Goal: Task Accomplishment & Management: Manage account settings

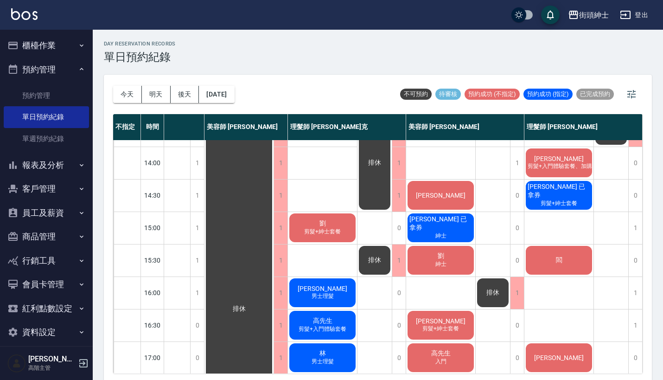
scroll to position [19, 83]
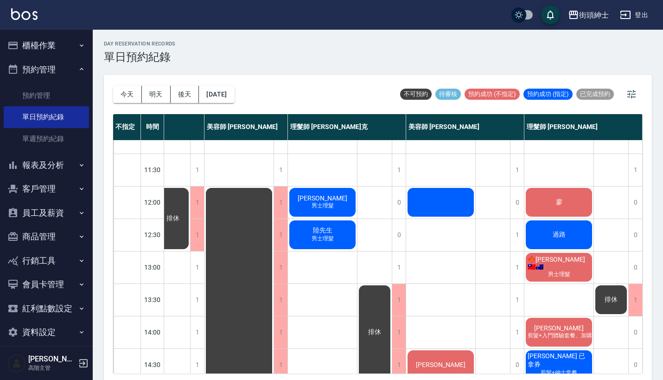
click at [438, 203] on div at bounding box center [440, 202] width 69 height 32
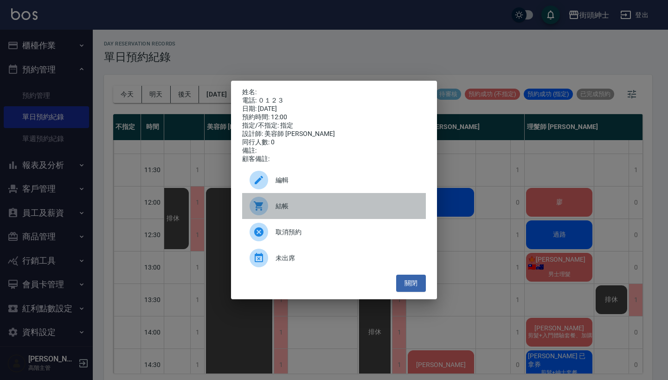
click at [307, 210] on span "結帳" at bounding box center [347, 206] width 143 height 10
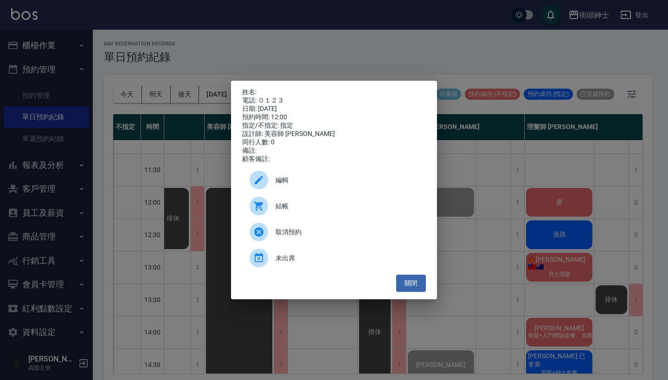
click at [255, 40] on div "姓名: 電話: ０１２３ 日期: 2025/10/09 預約時間: 12:00 指定/不指定: 指定 設計師: 美容師 小戴 同行人數: 0 備註: 顧客備註…" at bounding box center [334, 190] width 668 height 380
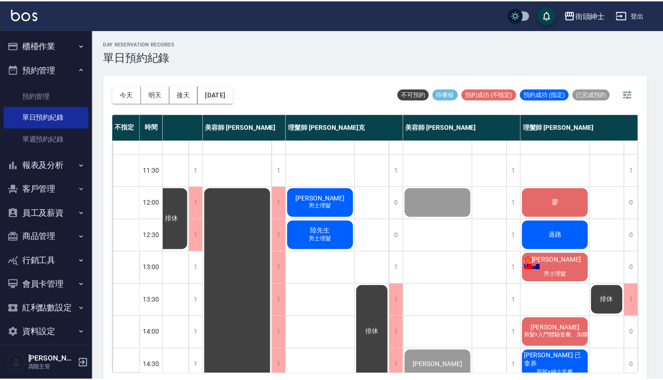
scroll to position [19, 78]
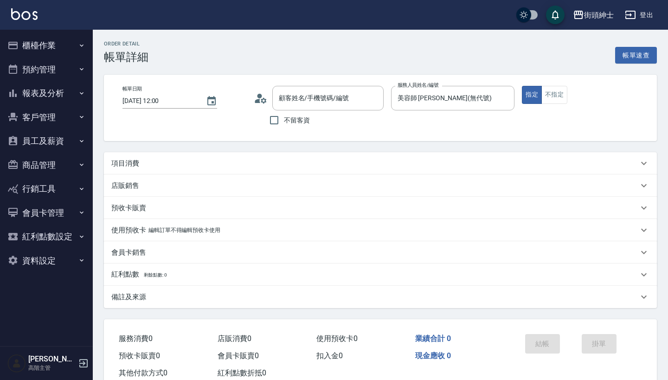
type input "/０１２３/null"
click at [329, 156] on div "項目消費" at bounding box center [380, 163] width 553 height 22
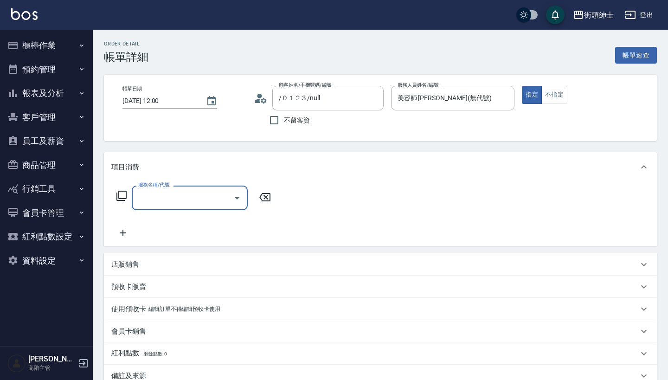
click at [199, 198] on input "服務名稱/代號" at bounding box center [183, 198] width 94 height 16
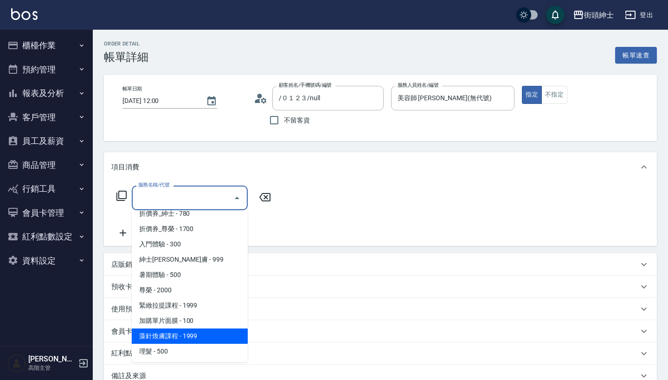
scroll to position [45, 0]
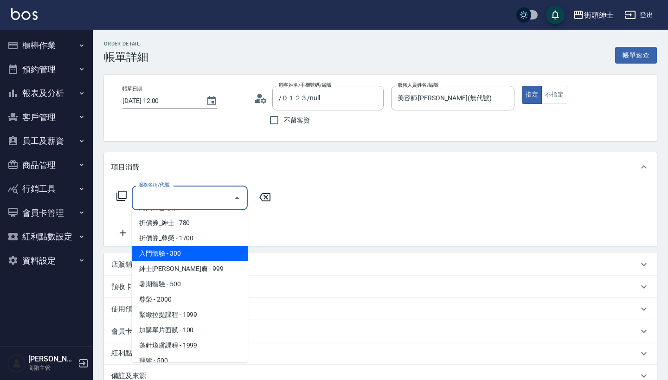
click at [206, 253] on span "入門體驗 - 300" at bounding box center [190, 253] width 116 height 15
type input "入門體驗"
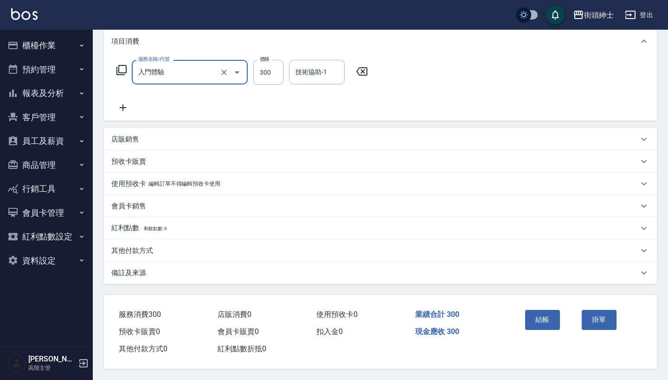
scroll to position [130, 0]
click at [549, 315] on button "結帳" at bounding box center [542, 319] width 35 height 19
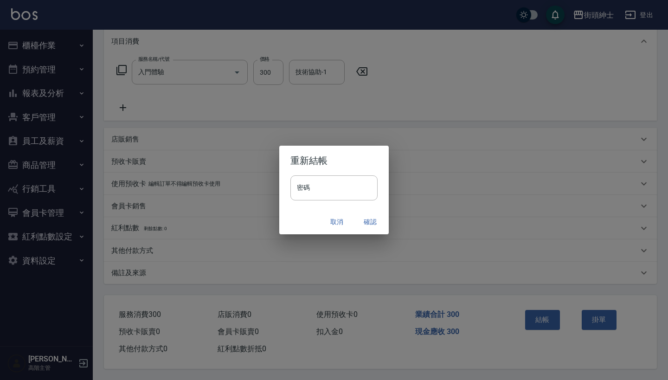
click at [359, 215] on button "確認" at bounding box center [370, 221] width 30 height 17
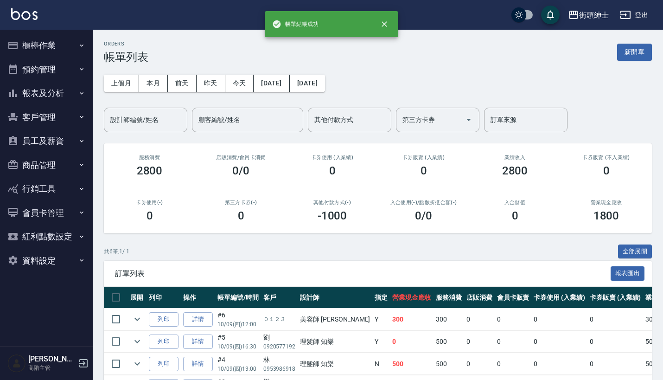
click at [71, 67] on button "預約管理" at bounding box center [46, 70] width 85 height 24
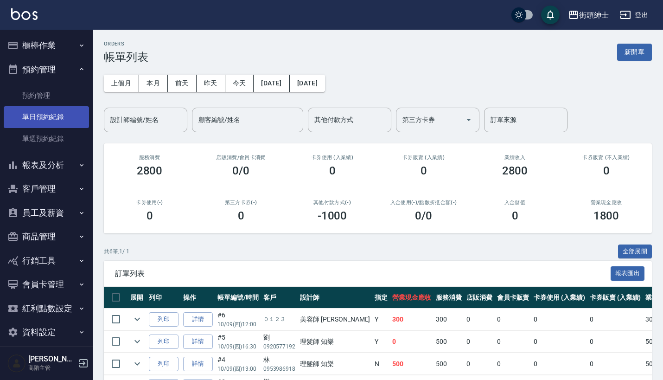
click at [64, 115] on link "單日預約紀錄" at bounding box center [46, 116] width 85 height 21
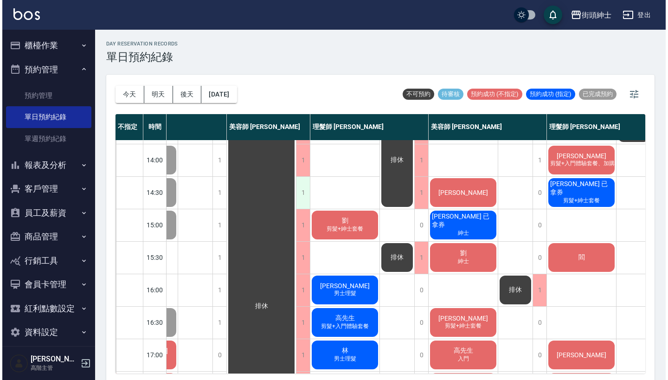
scroll to position [191, 58]
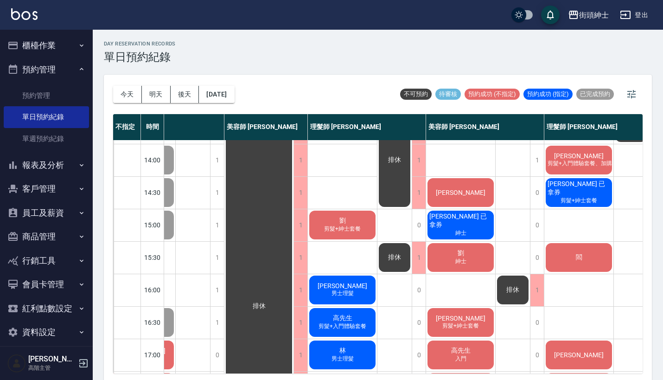
click at [469, 186] on div "[PERSON_NAME]" at bounding box center [460, 193] width 69 height 32
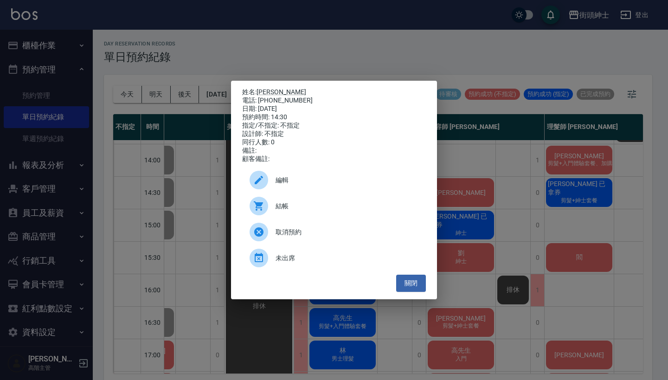
click at [305, 210] on span "結帳" at bounding box center [347, 206] width 143 height 10
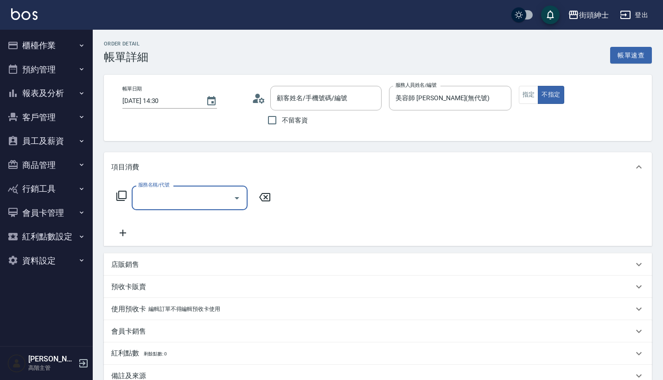
click at [199, 198] on input "服務名稱/代號" at bounding box center [183, 198] width 94 height 16
type input "黃庭健/0975071051/null"
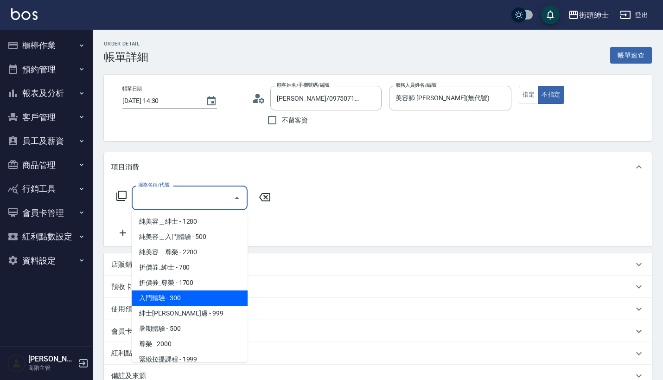
click at [198, 296] on span "入門體驗 - 300" at bounding box center [190, 297] width 116 height 15
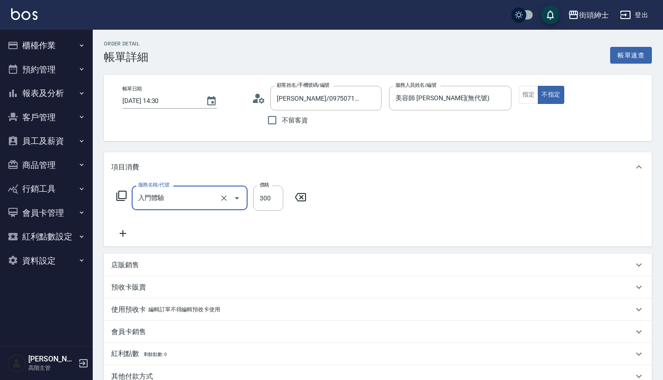
type input "入門體驗"
click at [122, 230] on icon at bounding box center [122, 233] width 23 height 11
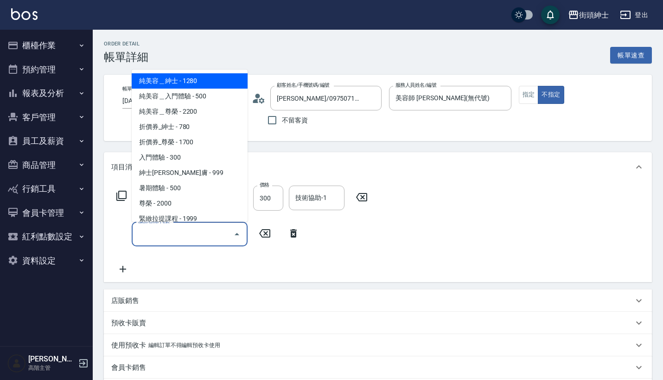
click at [171, 230] on input "服務名稱/代號" at bounding box center [183, 234] width 94 height 16
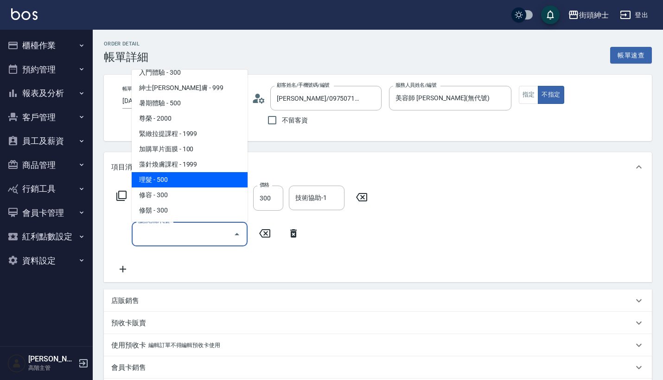
scroll to position [85, 0]
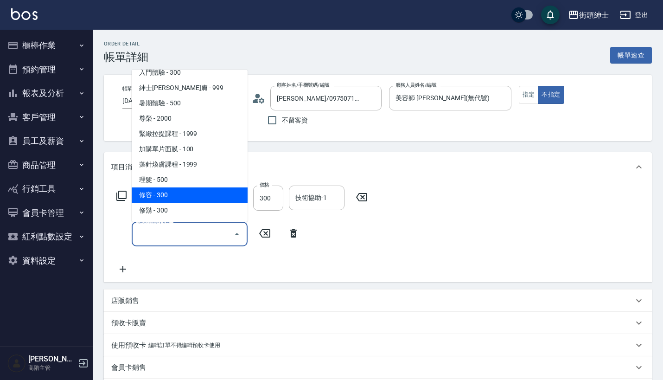
click at [203, 194] on span "修容 - 300" at bounding box center [190, 194] width 116 height 15
type input "修容(A03)"
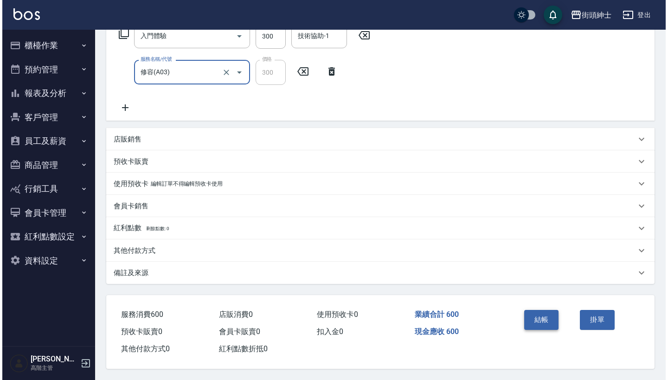
scroll to position [166, 0]
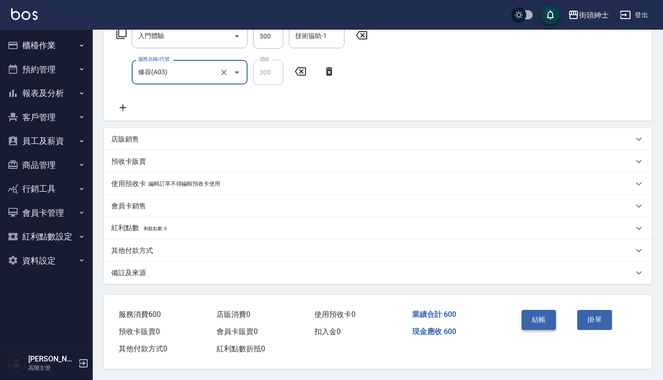
click at [535, 315] on button "結帳" at bounding box center [539, 319] width 35 height 19
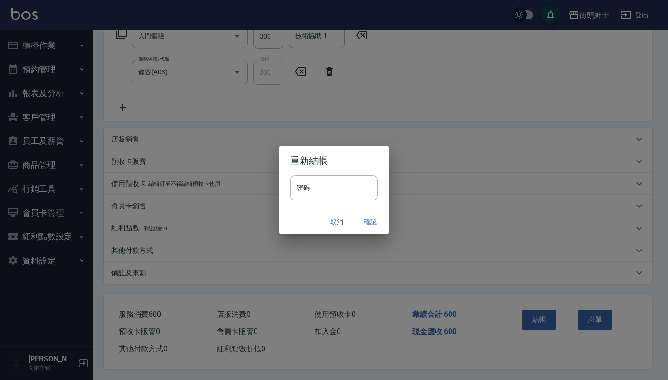
click at [375, 220] on button "確認" at bounding box center [370, 221] width 30 height 17
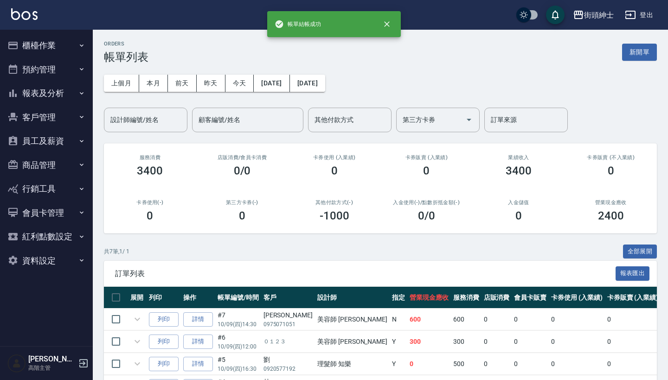
click at [67, 69] on button "預約管理" at bounding box center [46, 70] width 85 height 24
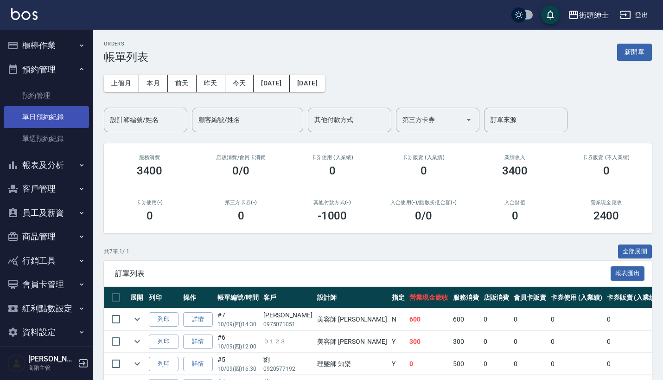
click at [62, 119] on link "單日預約紀錄" at bounding box center [46, 116] width 85 height 21
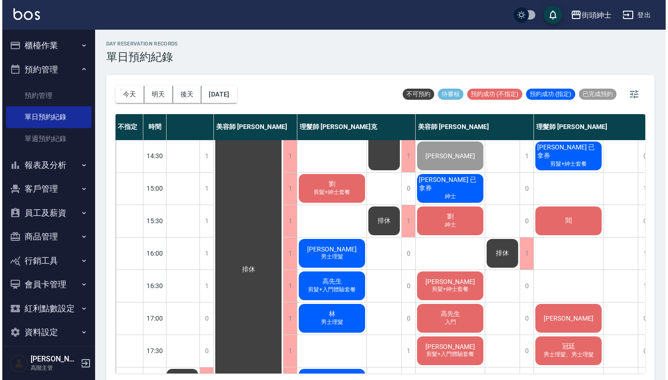
scroll to position [227, 71]
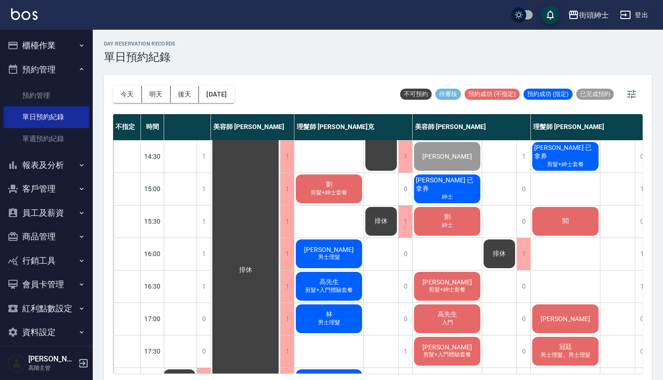
click at [459, 196] on div "劉恩成 已拿券 紳士" at bounding box center [447, 189] width 69 height 32
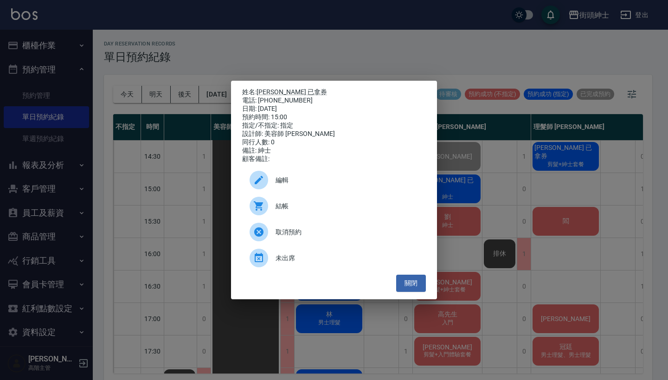
click at [340, 209] on span "結帳" at bounding box center [347, 206] width 143 height 10
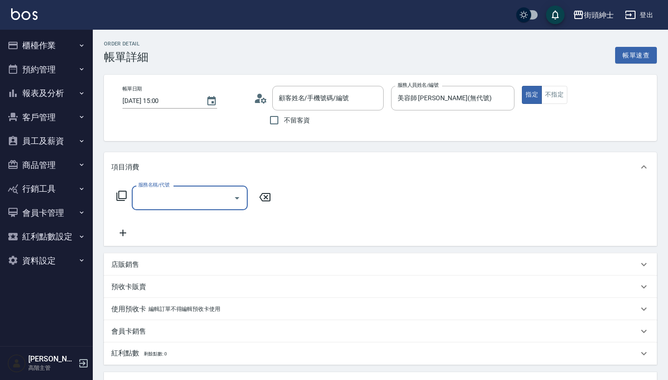
type input "劉恩成 已拿券/0976199632/"
click at [182, 196] on input "服務名稱/代號" at bounding box center [183, 198] width 94 height 16
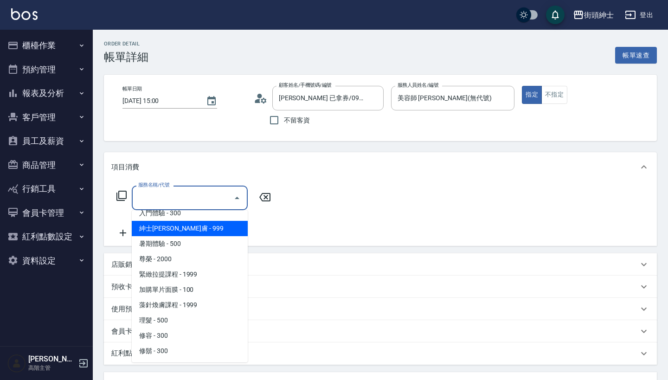
scroll to position [85, 0]
click at [201, 231] on span "紳士[PERSON_NAME]膚 - 999" at bounding box center [190, 228] width 116 height 15
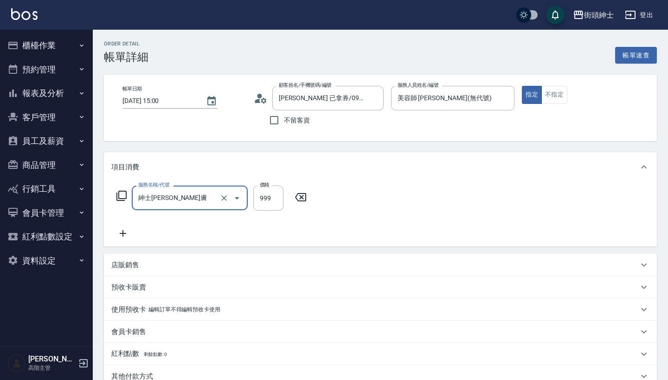
type input "紳士全效煥膚"
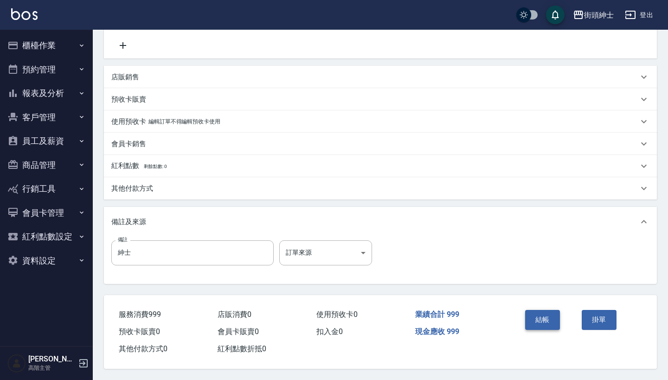
click at [547, 313] on button "結帳" at bounding box center [542, 319] width 35 height 19
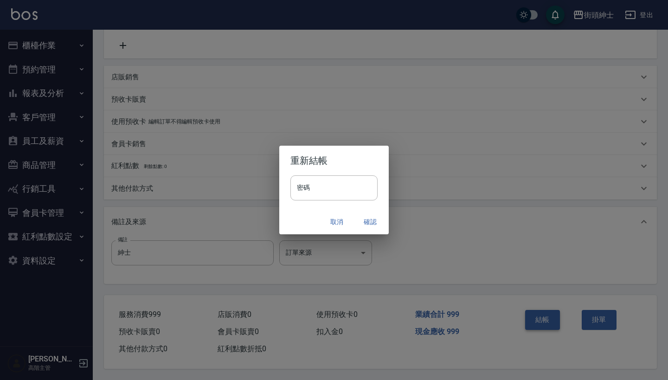
scroll to position [192, 0]
click at [363, 219] on button "確認" at bounding box center [370, 221] width 30 height 17
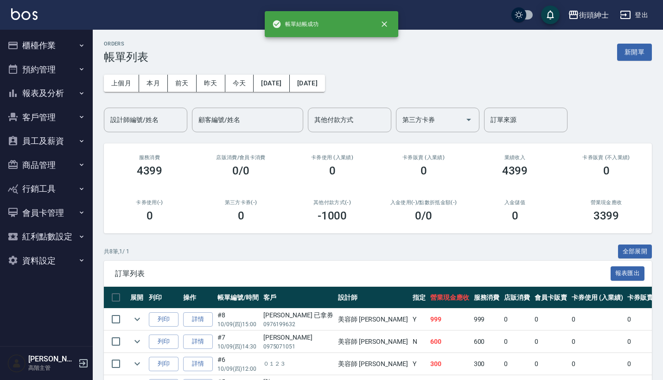
click at [36, 68] on button "預約管理" at bounding box center [46, 70] width 85 height 24
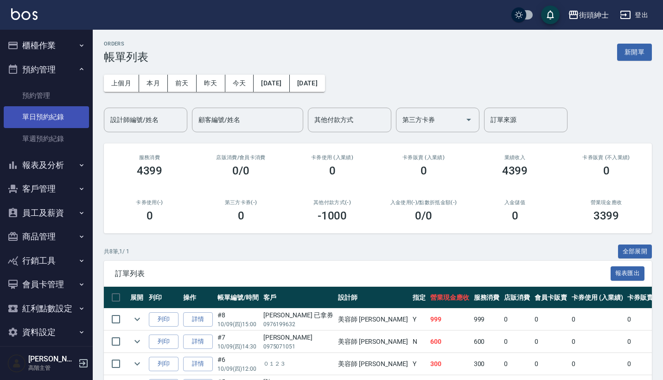
click at [52, 125] on link "單日預約紀錄" at bounding box center [46, 116] width 85 height 21
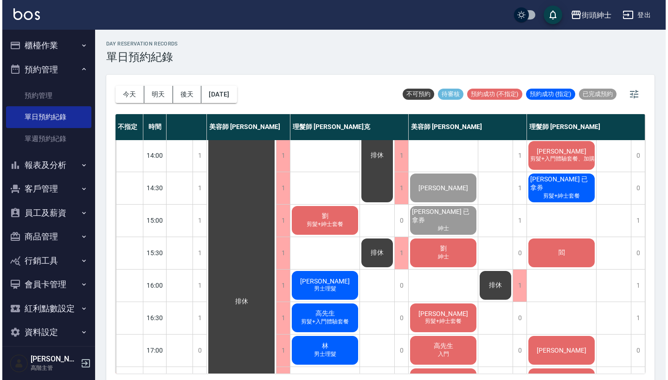
scroll to position [196, 83]
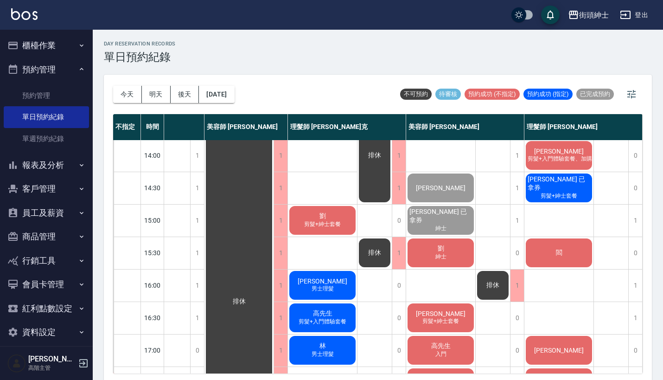
click at [441, 256] on span "紳士" at bounding box center [441, 257] width 15 height 8
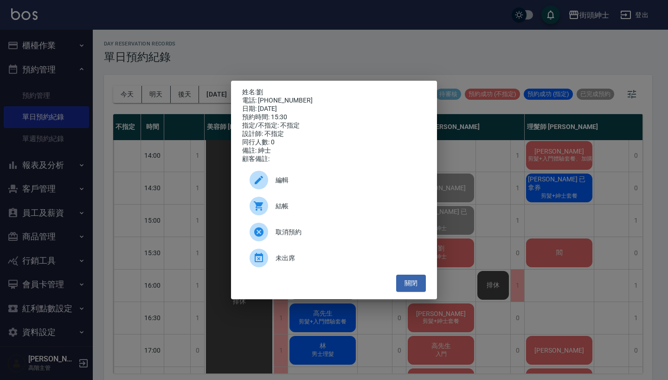
click at [267, 215] on div at bounding box center [263, 206] width 26 height 19
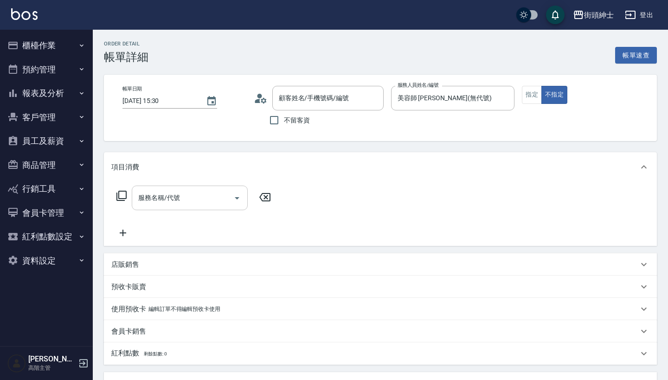
type input "劉/0906557723/null"
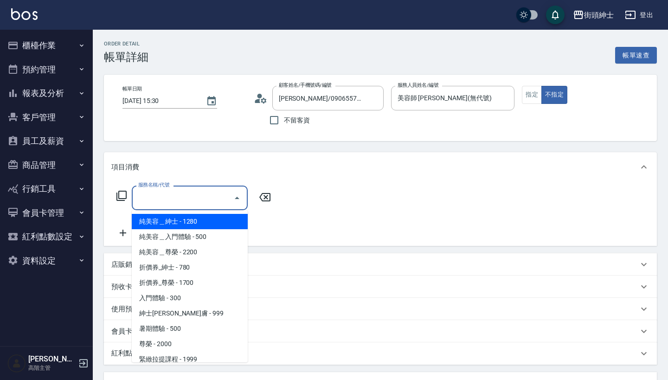
click at [190, 192] on input "服務名稱/代號" at bounding box center [183, 198] width 94 height 16
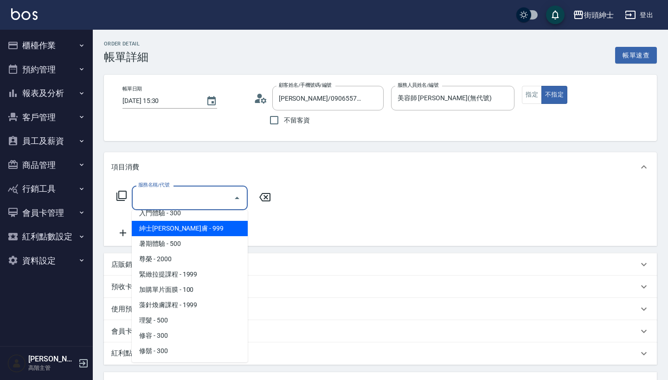
scroll to position [85, 0]
click at [204, 231] on span "紳士全效煥膚 - 999" at bounding box center [190, 228] width 116 height 15
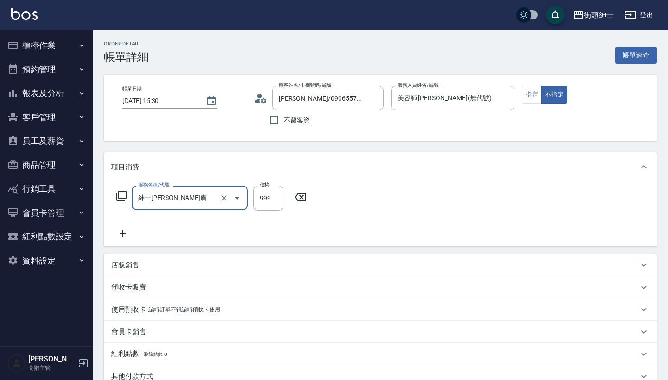
type input "紳士全效煥膚"
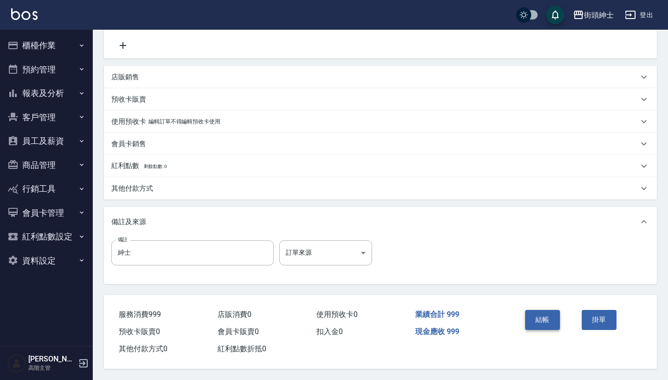
scroll to position [192, 0]
click at [545, 310] on button "結帳" at bounding box center [542, 319] width 35 height 19
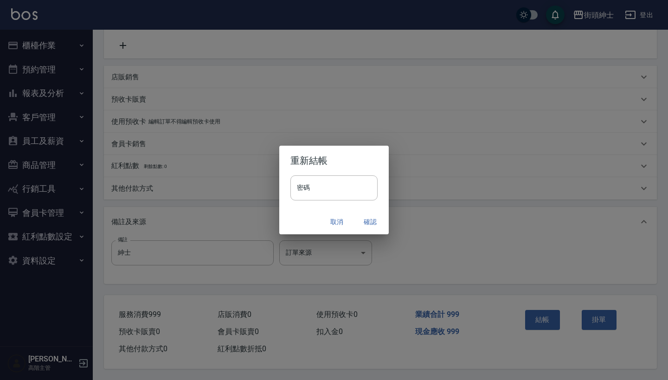
click at [365, 219] on button "確認" at bounding box center [370, 221] width 30 height 17
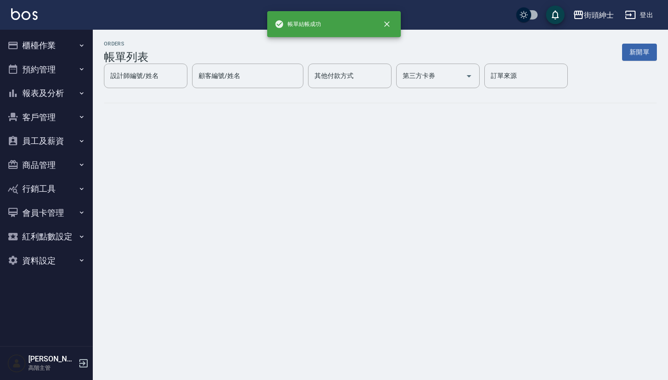
click at [65, 67] on button "預約管理" at bounding box center [46, 70] width 85 height 24
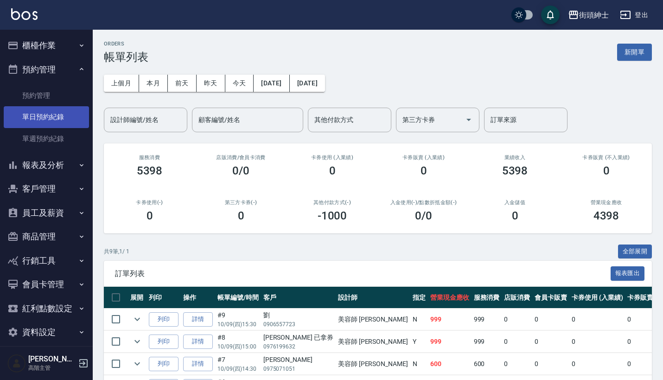
click at [69, 114] on link "單日預約紀錄" at bounding box center [46, 116] width 85 height 21
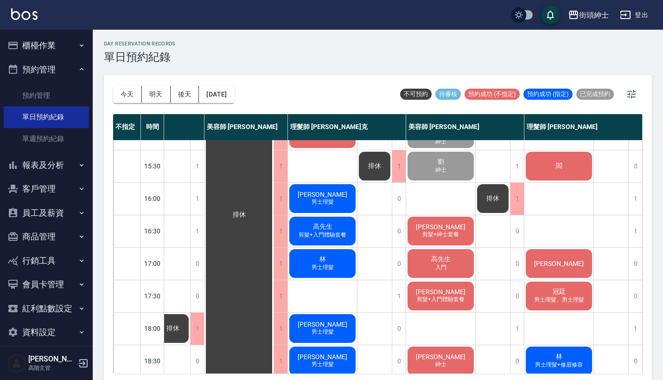
scroll to position [280, 82]
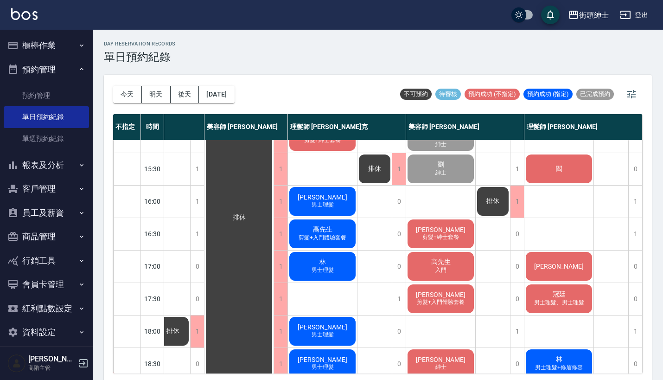
click at [451, 229] on div "周東亮 剪髮+紳士套餐" at bounding box center [440, 234] width 69 height 32
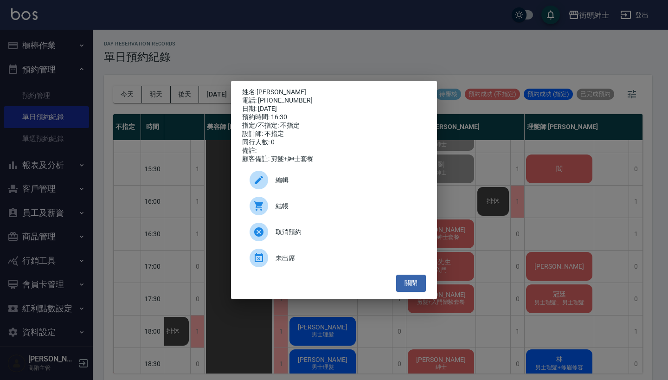
click at [510, 192] on div "姓名: 周東亮 電話: 0987425839 日期: 2025/10/09 預約時間: 16:30 指定/不指定: 不指定 設計師: 不指定 同行人數: 0 …" at bounding box center [334, 190] width 668 height 380
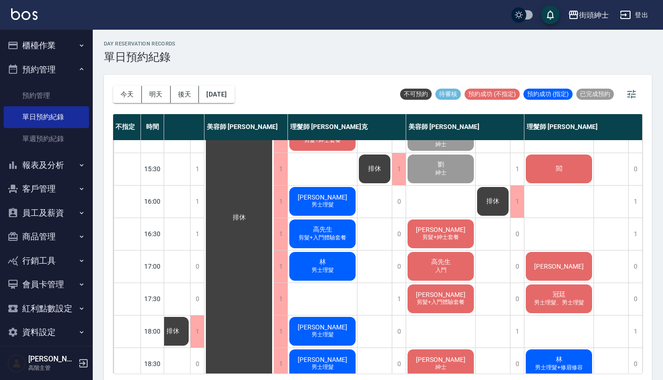
scroll to position [269, 78]
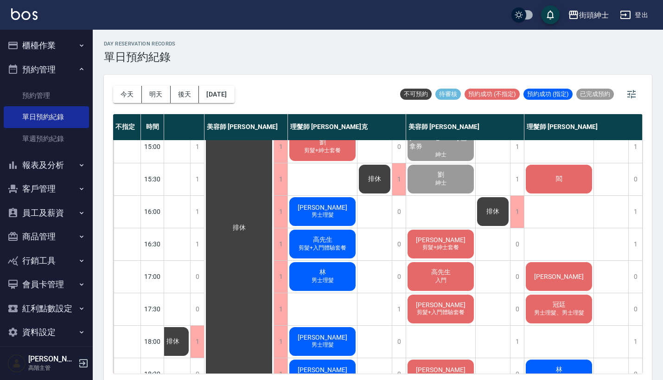
click at [440, 247] on span "剪髮+紳士套餐" at bounding box center [441, 248] width 40 height 8
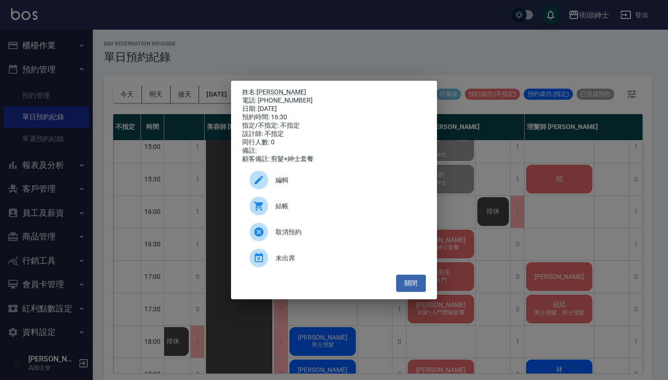
click at [513, 255] on div "姓名: 周東亮 電話: 0987425839 日期: 2025/10/09 預約時間: 16:30 指定/不指定: 不指定 設計師: 不指定 同行人數: 0 …" at bounding box center [334, 190] width 668 height 380
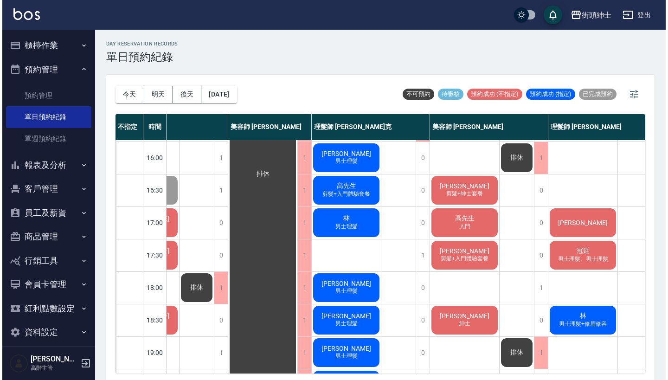
scroll to position [334, 57]
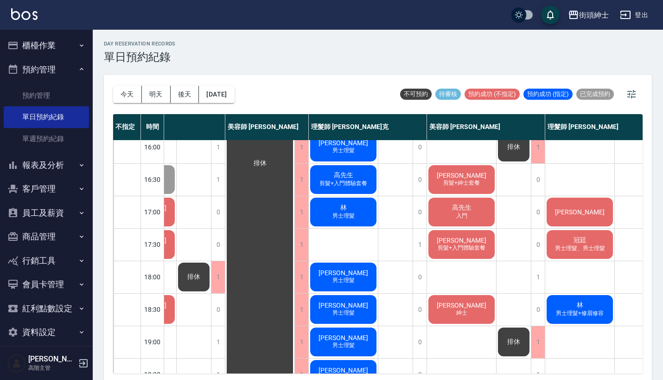
click at [438, 208] on div "高先生 入門" at bounding box center [461, 212] width 69 height 32
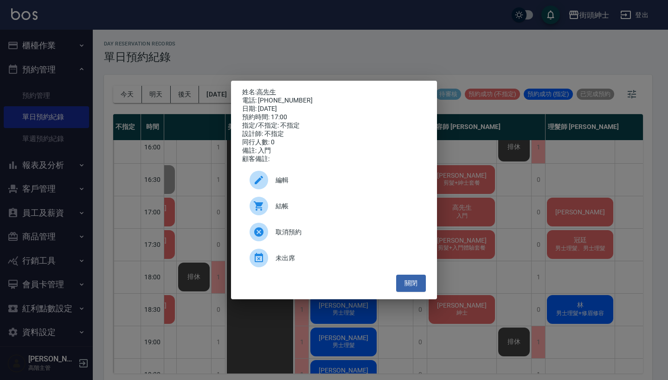
click at [291, 209] on span "結帳" at bounding box center [347, 206] width 143 height 10
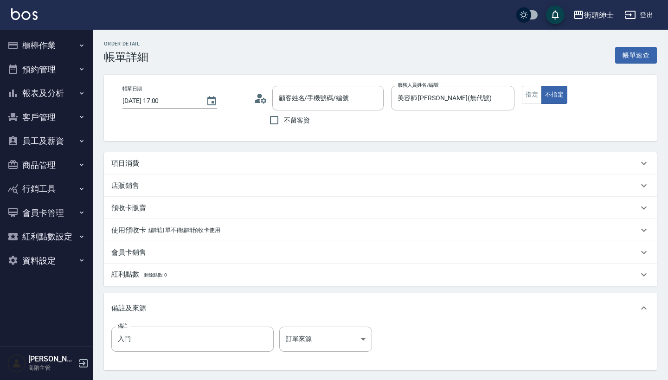
type input "高先生/0919662870/null"
click at [79, 71] on icon "button" at bounding box center [81, 68] width 7 height 7
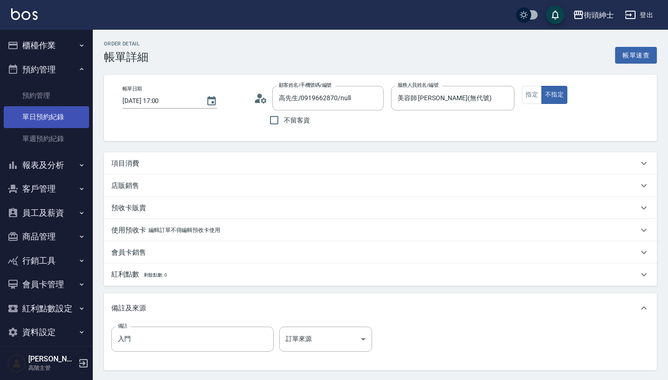
click at [69, 116] on link "單日預約紀錄" at bounding box center [46, 116] width 85 height 21
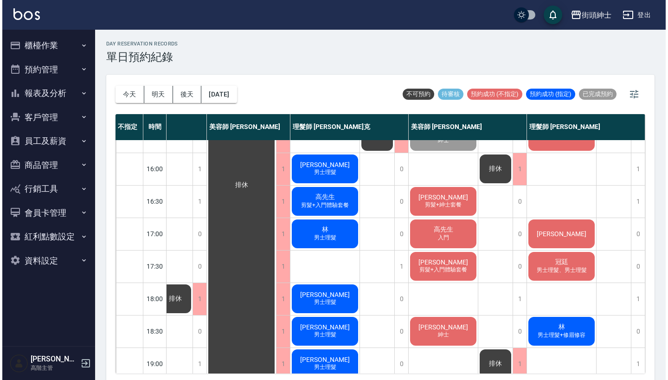
scroll to position [273, 83]
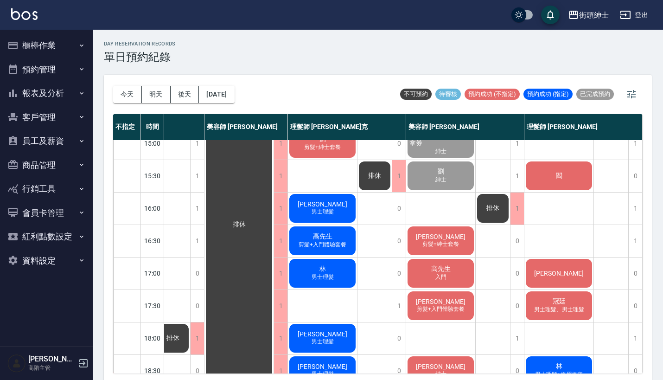
click at [424, 281] on div "高先生 入門" at bounding box center [440, 273] width 69 height 32
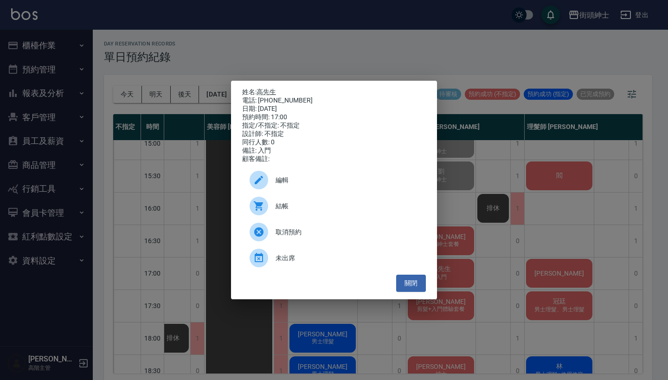
click at [321, 211] on span "結帳" at bounding box center [347, 206] width 143 height 10
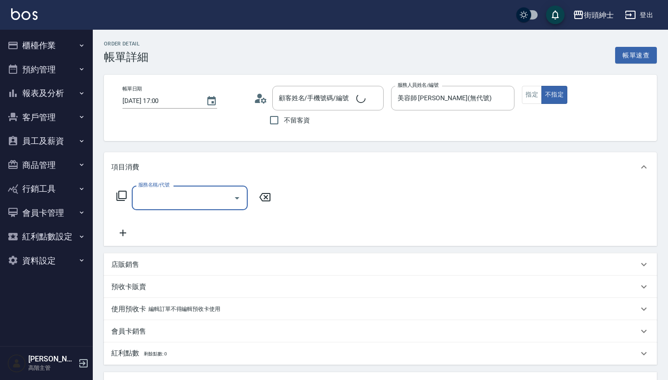
type input "高先生/0919662870/null"
click at [195, 196] on input "服務名稱/代號" at bounding box center [183, 198] width 94 height 16
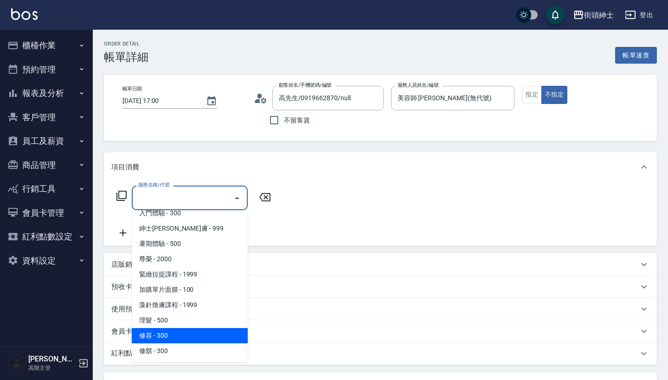
scroll to position [85, 0]
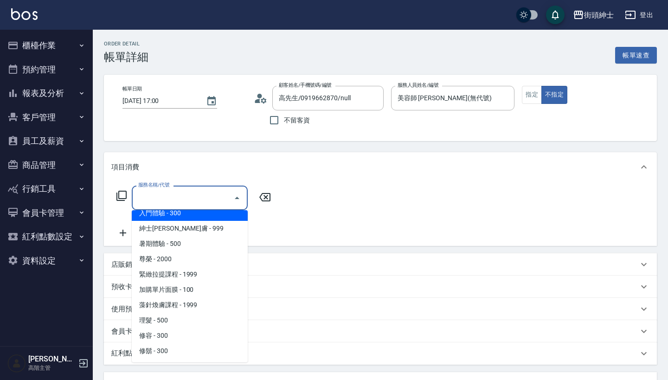
click at [199, 213] on span "入門體驗 - 300" at bounding box center [190, 212] width 116 height 15
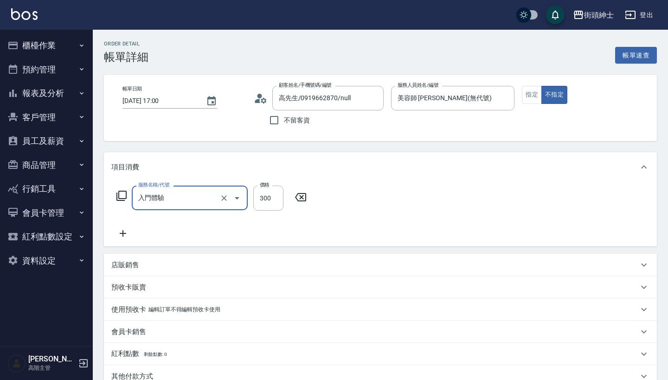
type input "入門體驗"
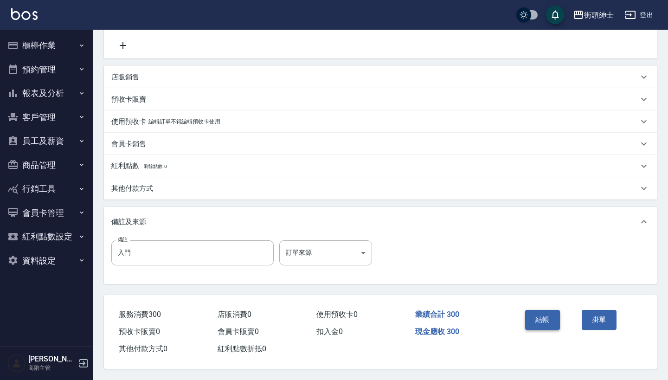
scroll to position [192, 0]
click at [533, 310] on button "結帳" at bounding box center [542, 319] width 35 height 19
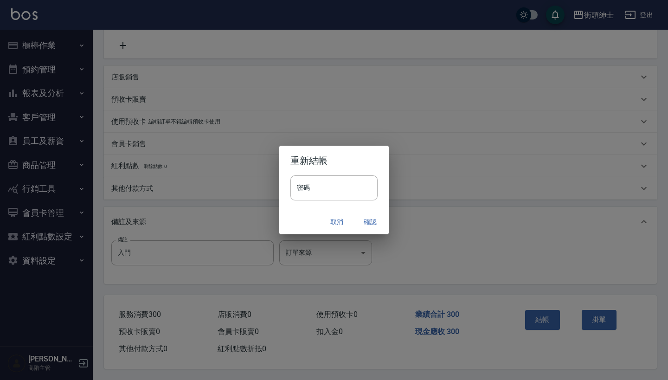
click at [373, 223] on button "確認" at bounding box center [370, 221] width 30 height 17
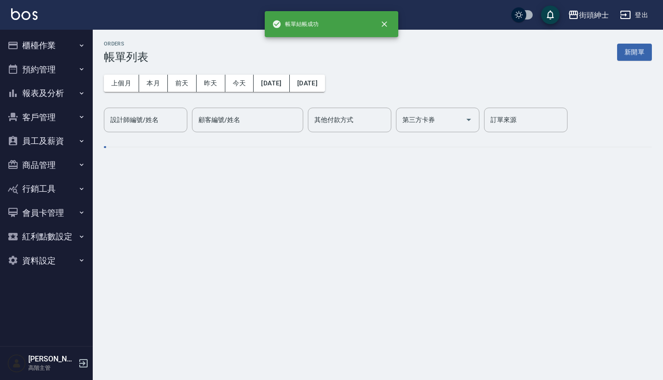
click at [65, 71] on button "預約管理" at bounding box center [46, 70] width 85 height 24
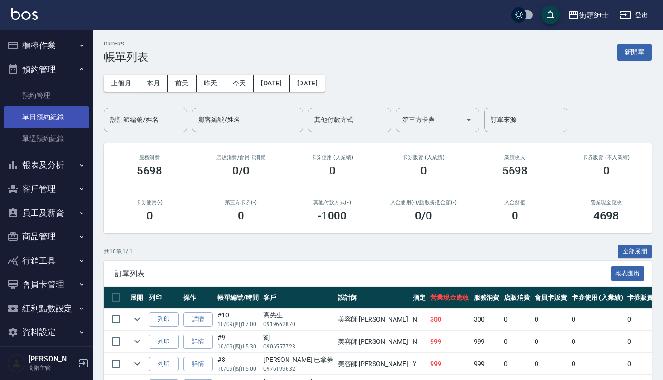
click at [63, 115] on link "單日預約紀錄" at bounding box center [46, 116] width 85 height 21
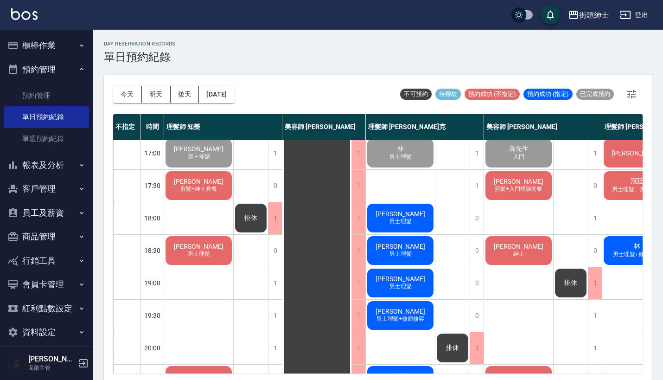
scroll to position [393, 0]
click at [277, 277] on div "1" at bounding box center [275, 283] width 14 height 32
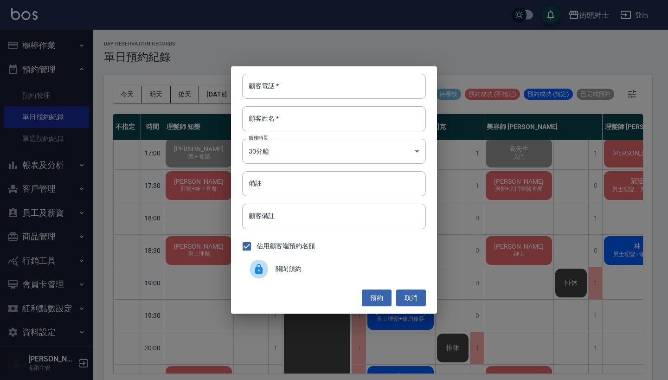
click at [313, 41] on div "顧客電話   * 顧客電話   * 顧客姓名   * 顧客姓名   * 服務時長 30分鐘 1 服務時長 備註 備註 顧客備註 顧客備註 佔用顧客端預約名額 …" at bounding box center [334, 190] width 668 height 380
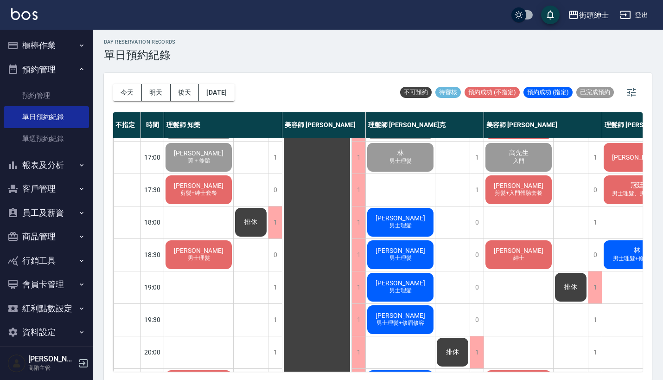
scroll to position [387, 0]
click at [267, 278] on div "排休 排休" at bounding box center [251, 92] width 35 height 682
click at [273, 281] on div "1" at bounding box center [275, 287] width 14 height 32
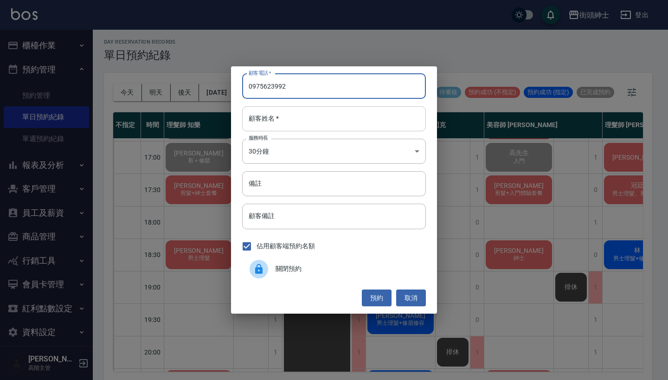
type input "0975623992"
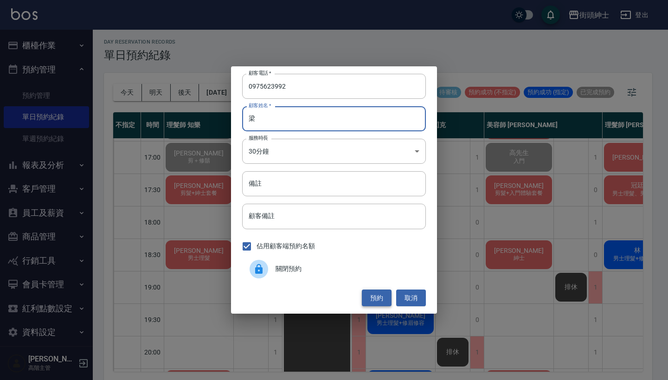
type input "梁"
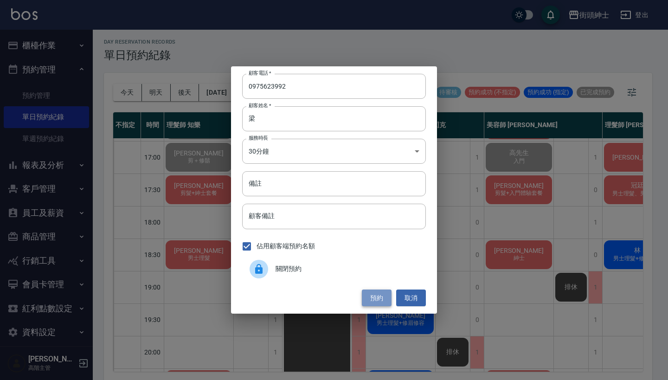
click at [381, 299] on button "預約" at bounding box center [377, 297] width 30 height 17
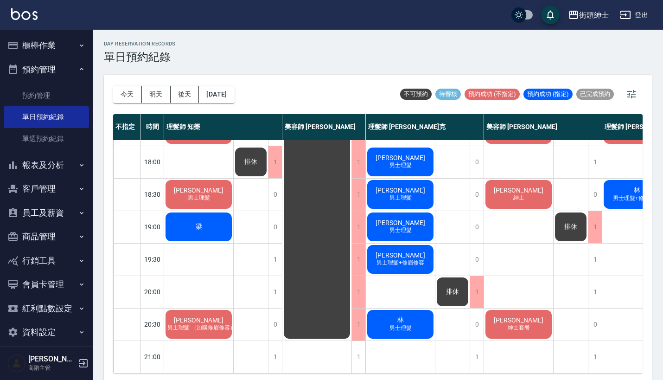
scroll to position [454, 0]
click at [205, 222] on div "梁" at bounding box center [198, 227] width 69 height 32
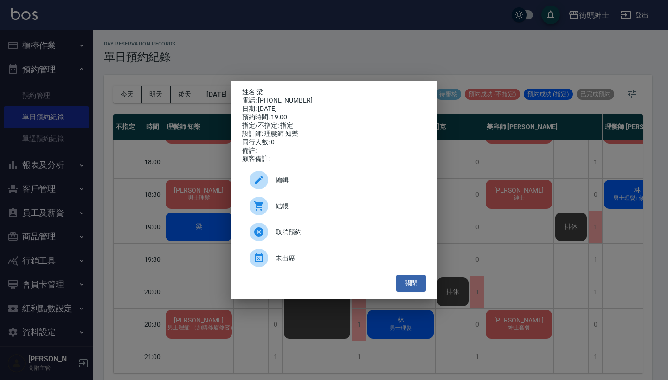
click at [295, 183] on span "編輯" at bounding box center [347, 180] width 143 height 10
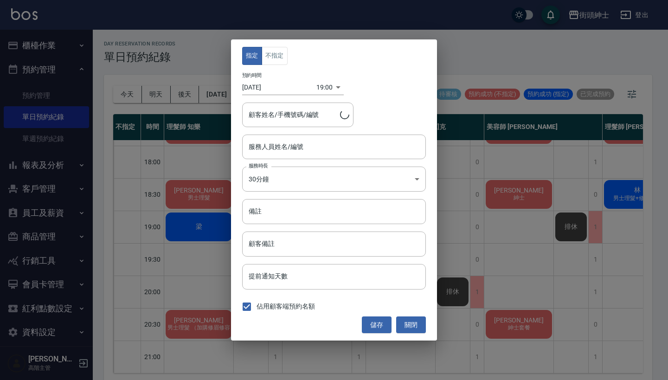
type input "理髮師 知樂(無代號)"
type input "梁/0975623992"
click at [283, 58] on button "不指定" at bounding box center [275, 56] width 26 height 18
click at [382, 319] on button "儲存" at bounding box center [377, 324] width 30 height 17
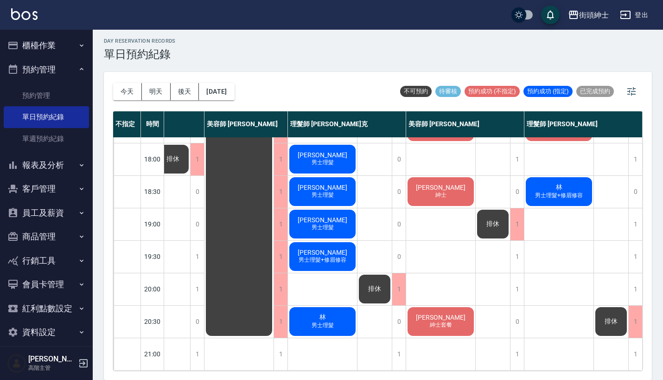
scroll to position [2, 0]
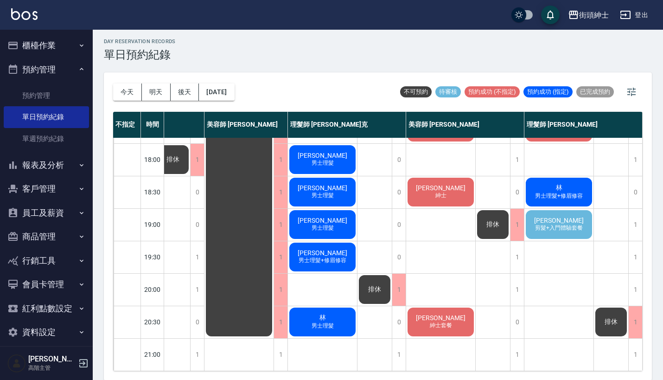
click at [556, 217] on span "劉先生" at bounding box center [558, 220] width 53 height 7
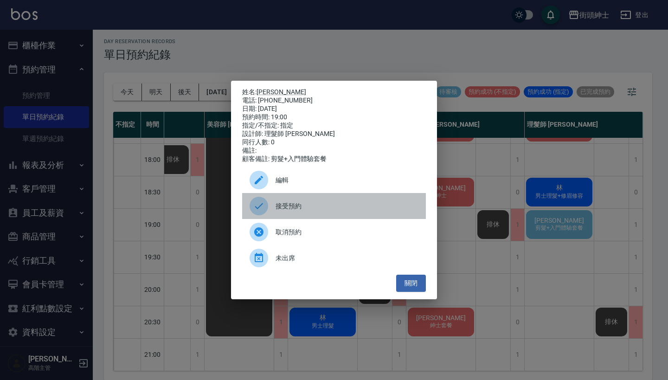
click at [366, 205] on div "接受預約" at bounding box center [334, 206] width 184 height 26
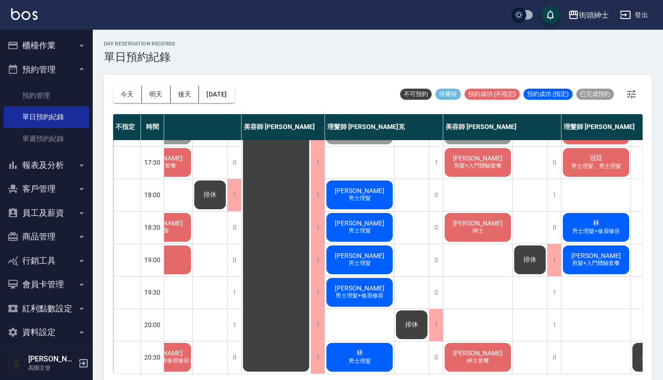
scroll to position [416, 49]
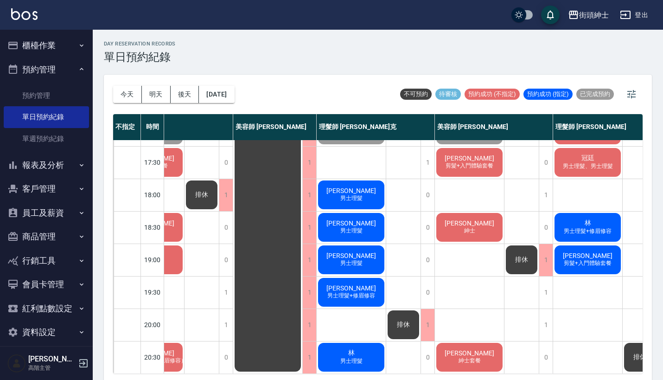
click at [581, 232] on span "男士理髮+修眉修容" at bounding box center [587, 231] width 51 height 8
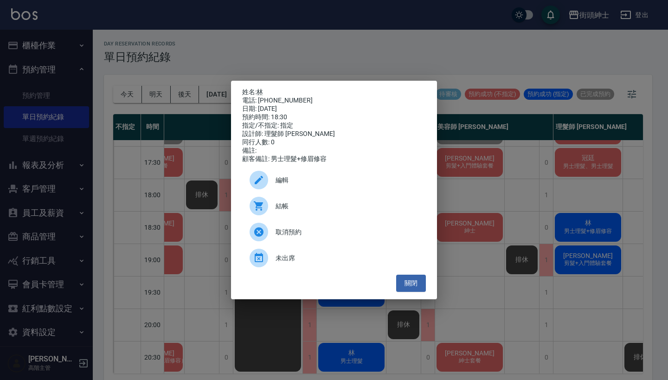
click at [453, 65] on div "姓名: 林 電話: 0973966419 日期: 2025/10/09 預約時間: 18:30 指定/不指定: 指定 設計師: 理髮師 eric 同行人數: …" at bounding box center [334, 190] width 668 height 380
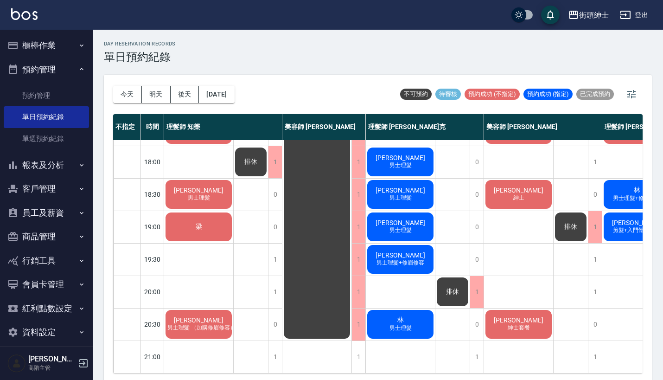
scroll to position [455, 0]
